Goal: Task Accomplishment & Management: Manage account settings

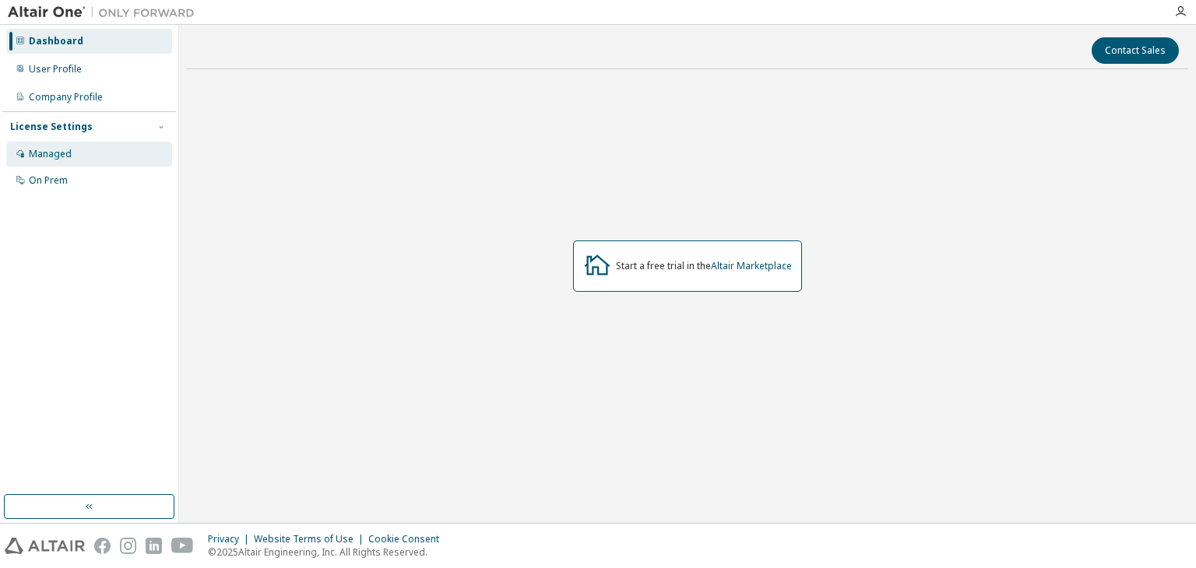
click at [93, 153] on div "Managed" at bounding box center [89, 154] width 166 height 25
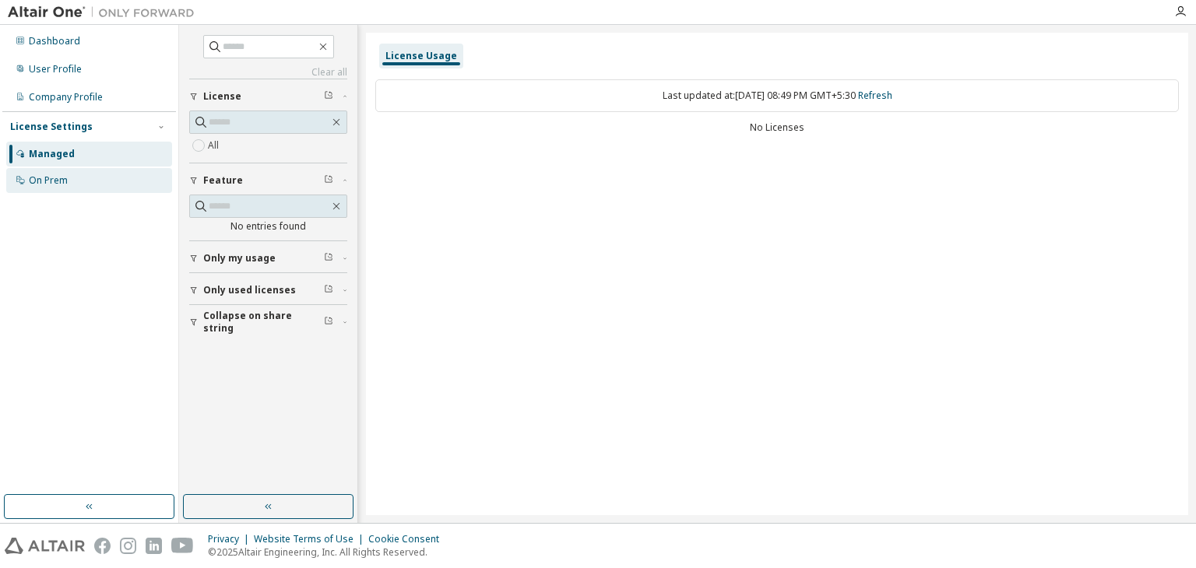
click at [56, 190] on div "On Prem" at bounding box center [89, 180] width 166 height 25
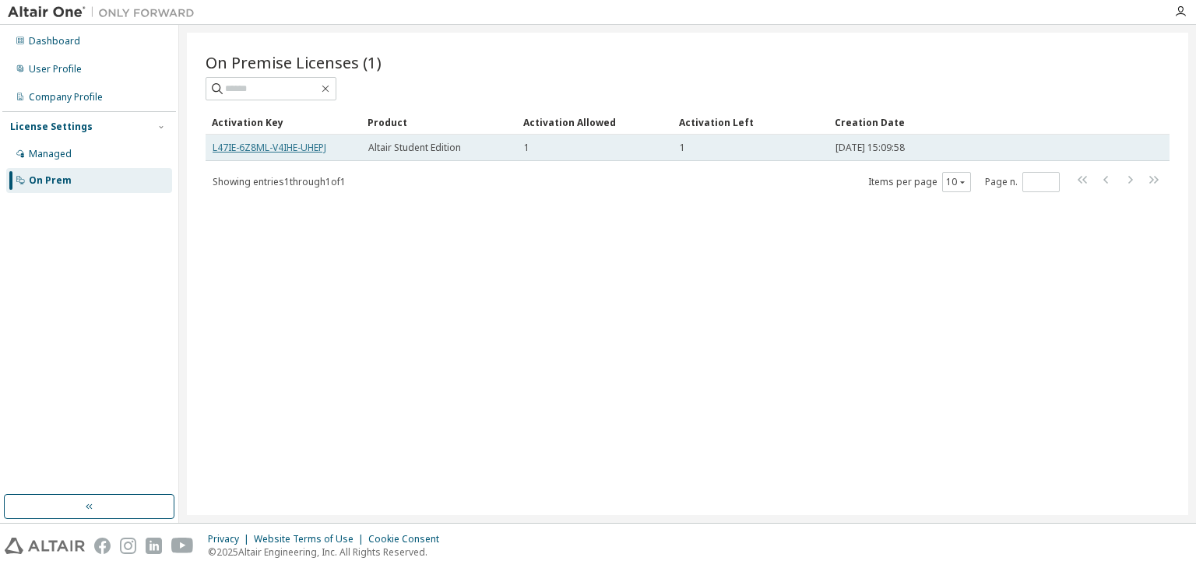
click at [271, 147] on link "L47IE-6Z8ML-V4IHE-UHEPJ" at bounding box center [270, 147] width 114 height 13
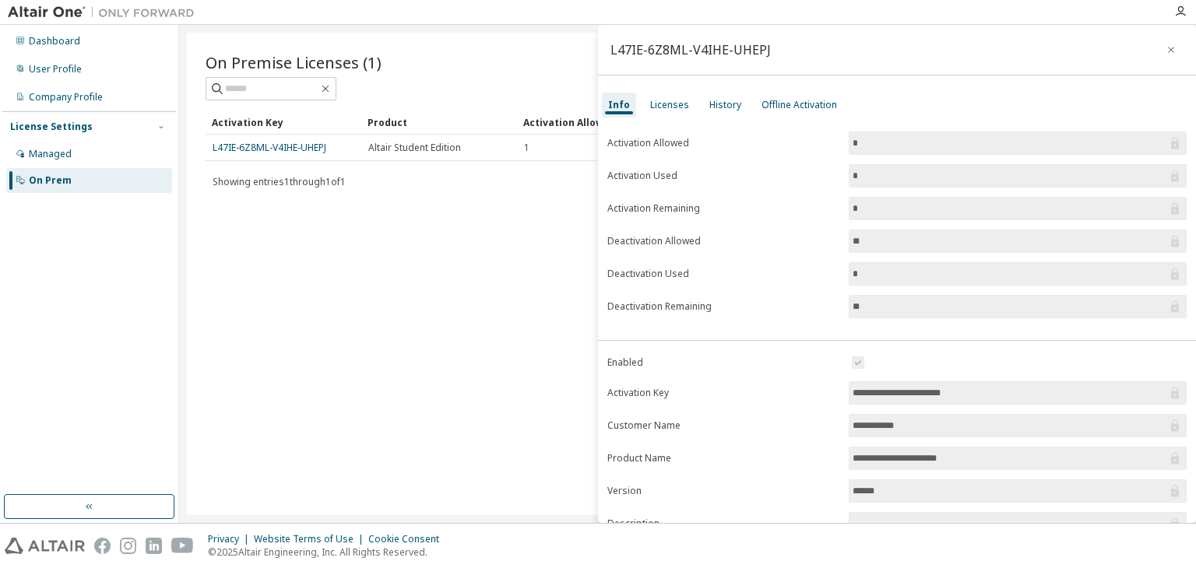
click at [323, 344] on div "On Premise Licenses (1) Clear Load Save Save As Field Operator Value Select fil…" at bounding box center [687, 274] width 1001 height 483
click at [1166, 47] on icon "button" at bounding box center [1171, 50] width 11 height 12
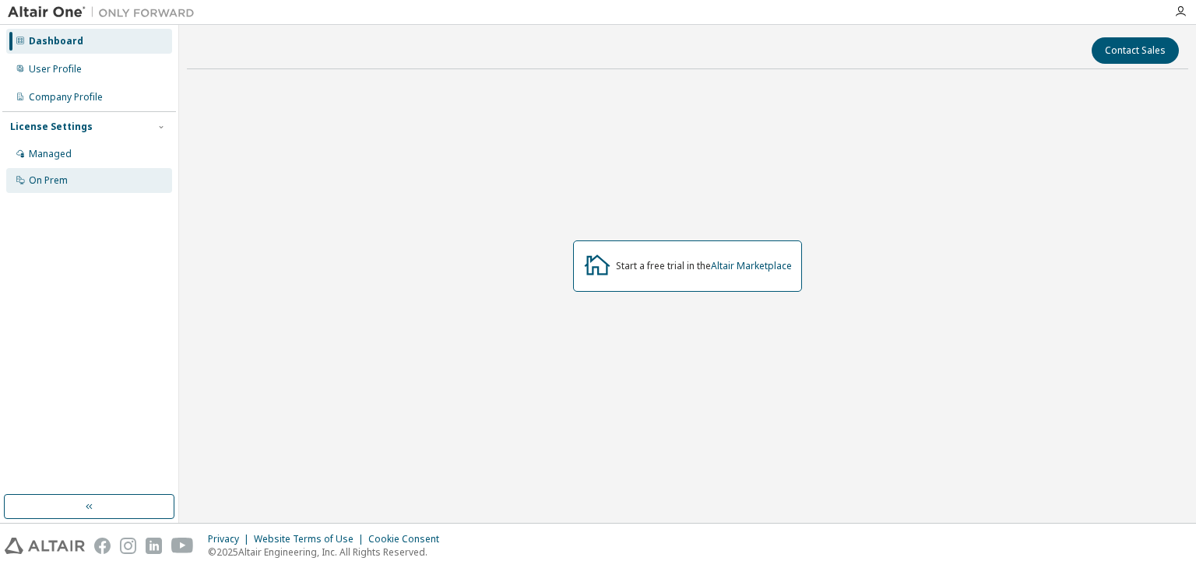
click at [54, 183] on div "On Prem" at bounding box center [48, 180] width 39 height 12
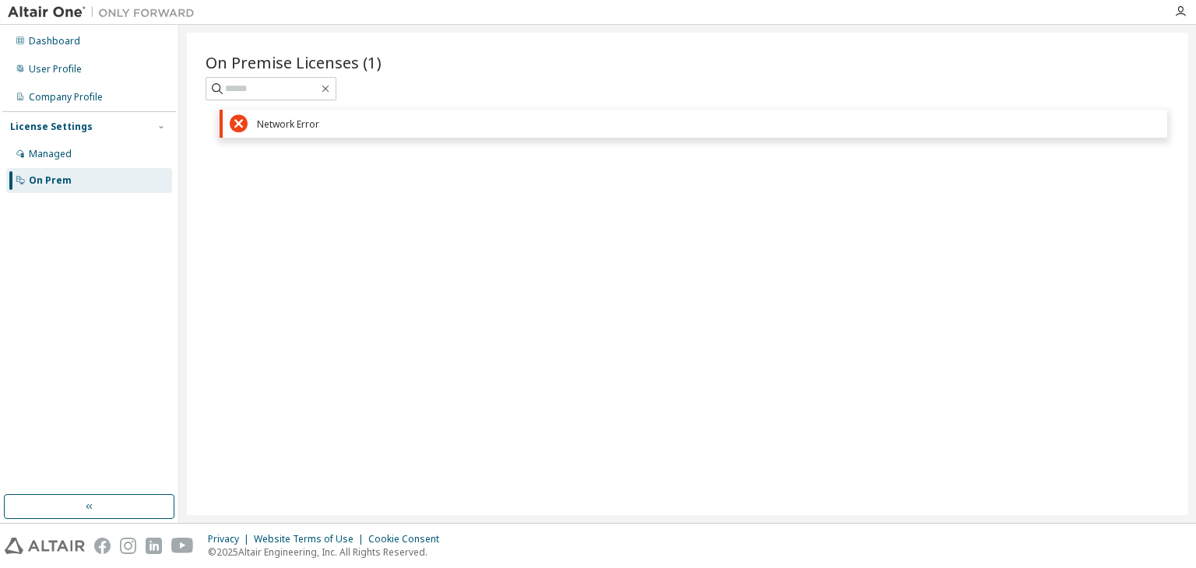
click at [87, 174] on div "On Prem" at bounding box center [89, 180] width 166 height 25
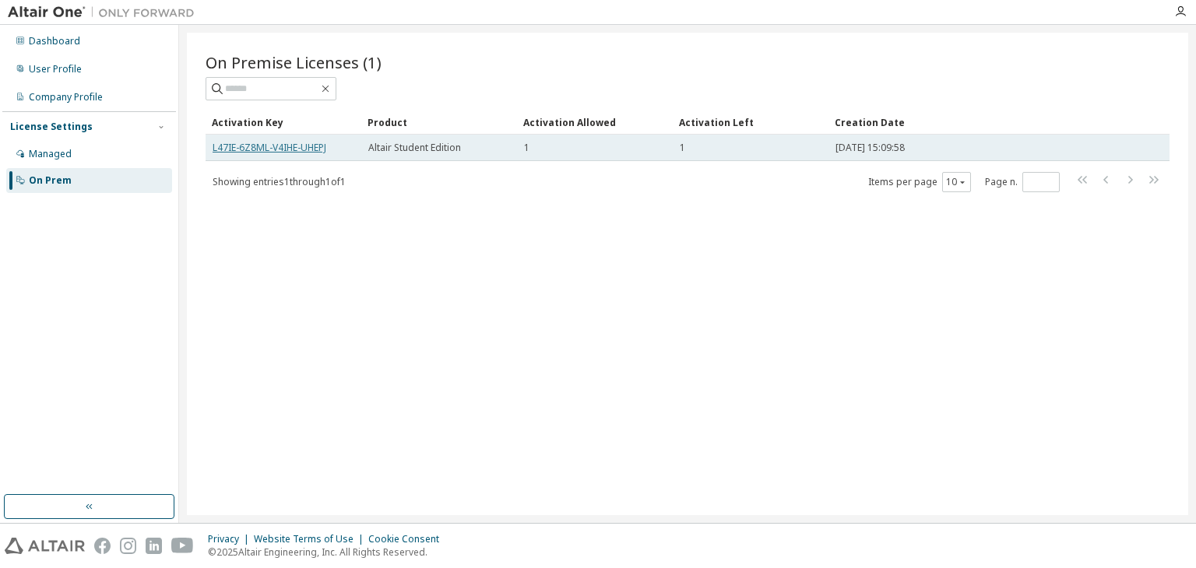
click at [291, 144] on link "L47IE-6Z8ML-V4IHE-UHEPJ" at bounding box center [270, 147] width 114 height 13
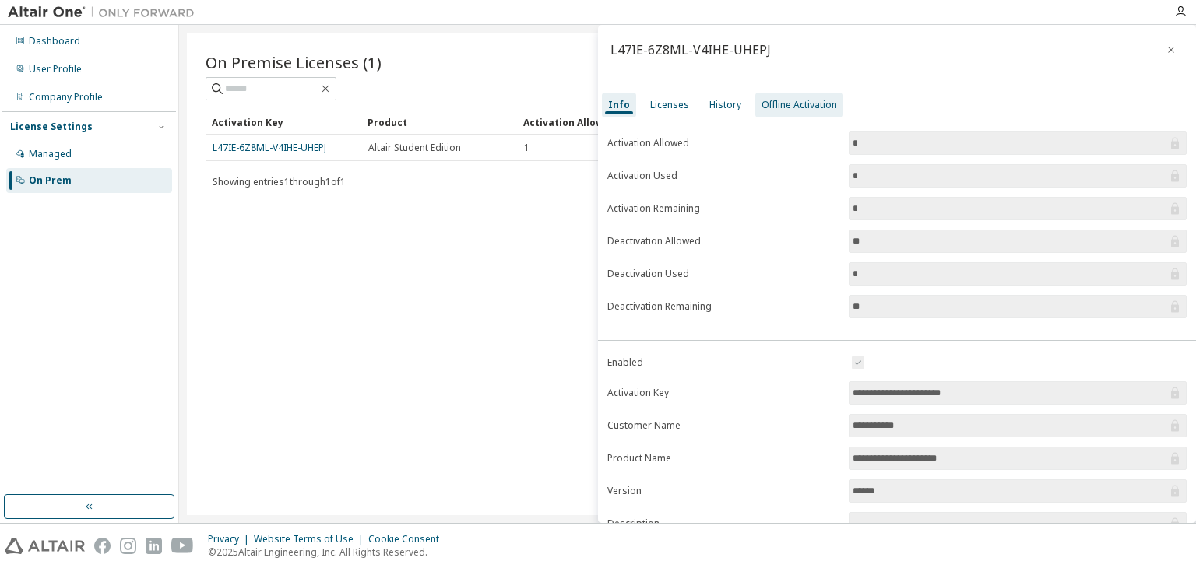
click at [783, 100] on div "Offline Activation" at bounding box center [800, 105] width 76 height 12
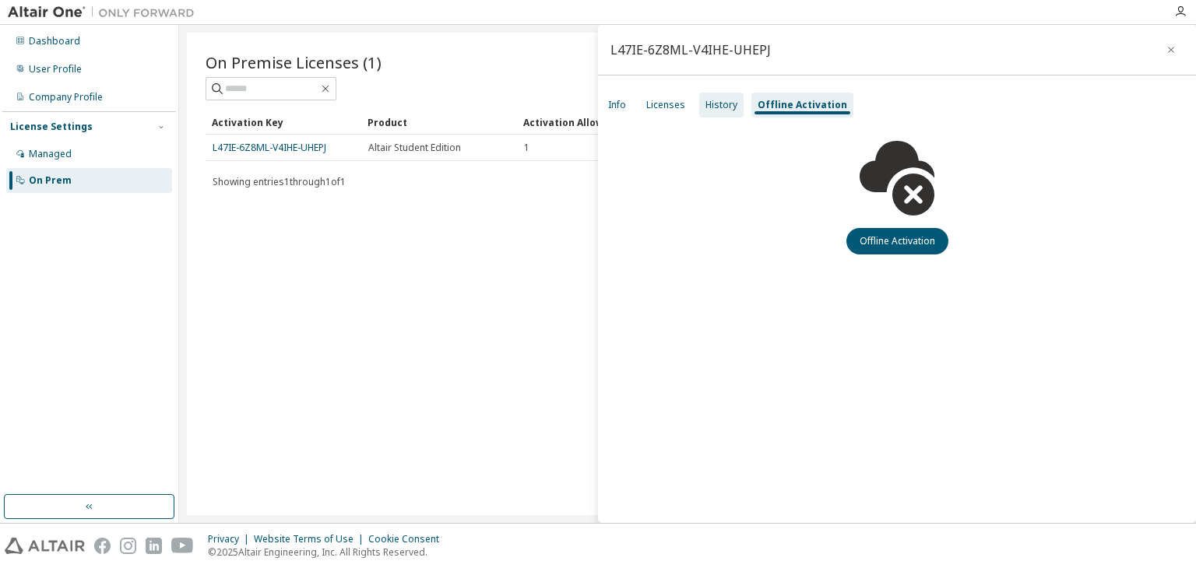
click at [716, 110] on div "History" at bounding box center [721, 105] width 32 height 12
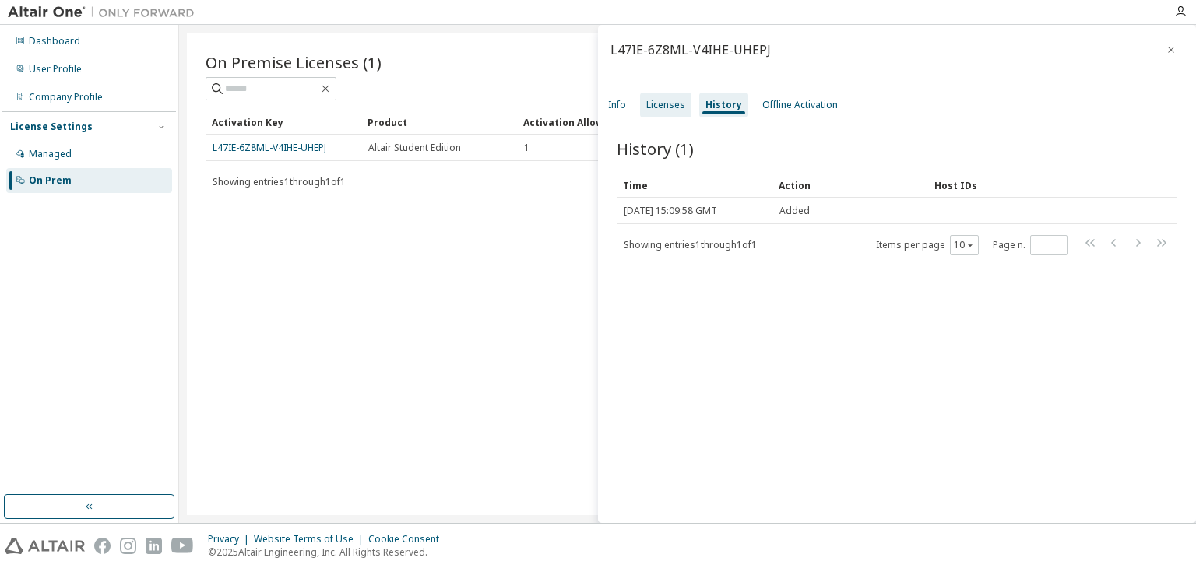
click at [661, 111] on div "Licenses" at bounding box center [665, 105] width 51 height 25
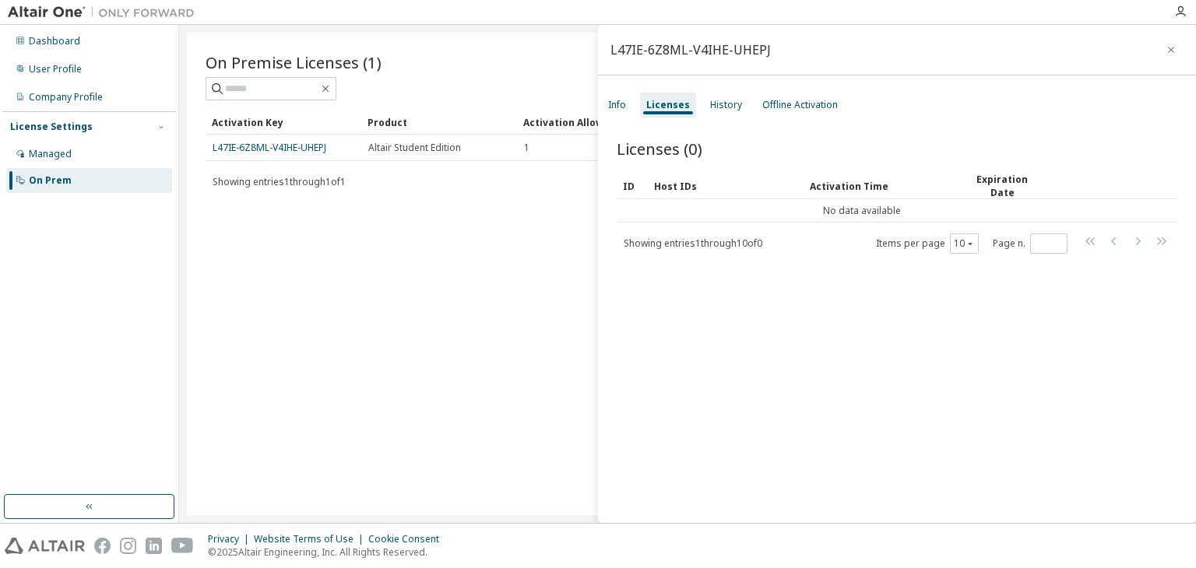
click at [517, 287] on div "On Premise Licenses (1) Clear Load Save Save As Field Operator Value Select fil…" at bounding box center [687, 274] width 1001 height 483
drag, startPoint x: 283, startPoint y: 148, endPoint x: 275, endPoint y: 147, distance: 8.6
click at [275, 147] on link "L47IE-6Z8ML-V4IHE-UHEPJ" at bounding box center [270, 147] width 114 height 13
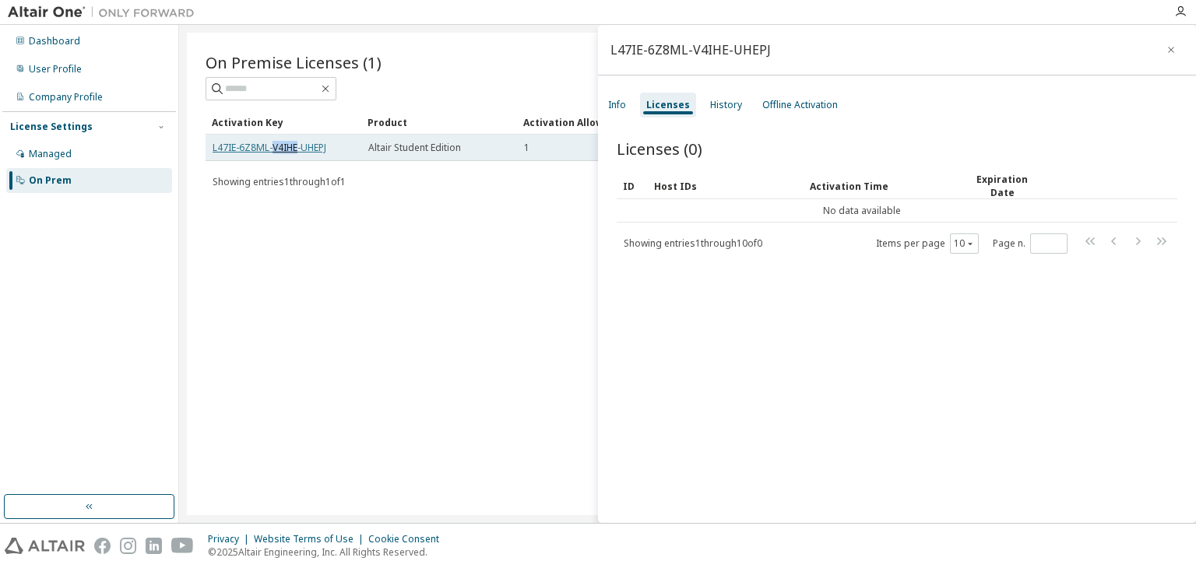
click at [275, 147] on link "L47IE-6Z8ML-V4IHE-UHEPJ" at bounding box center [270, 147] width 114 height 13
click at [416, 297] on div "On Premise Licenses (1) Clear Load Save Save As Field Operator Value Select fil…" at bounding box center [687, 274] width 1001 height 483
click at [1166, 45] on icon "button" at bounding box center [1171, 50] width 11 height 12
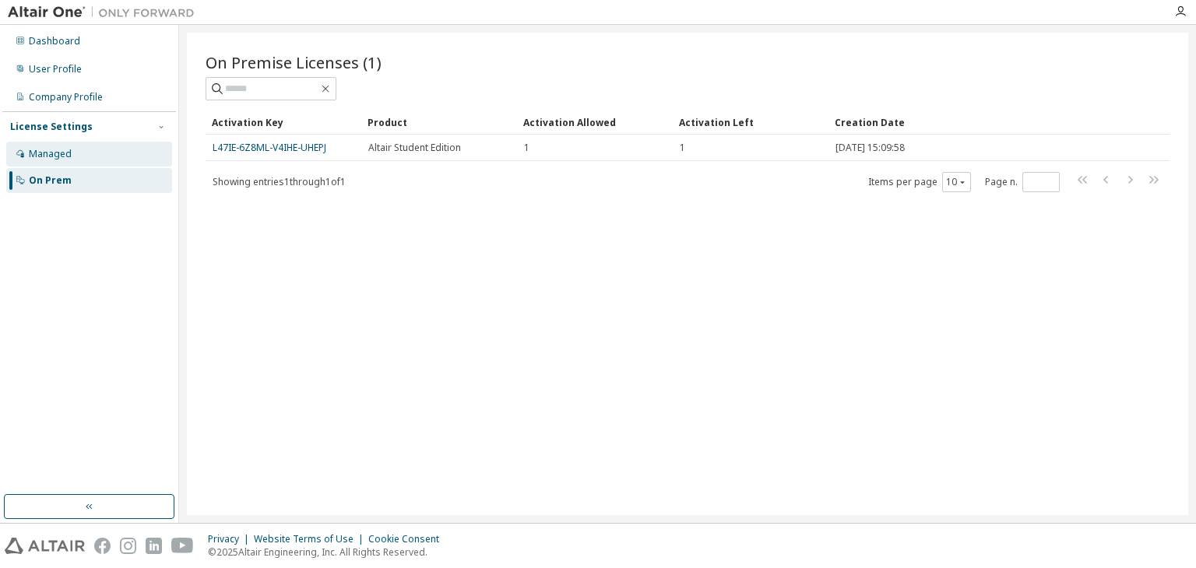
click at [41, 156] on div "Managed" at bounding box center [50, 154] width 43 height 12
